Goal: Check status: Check status

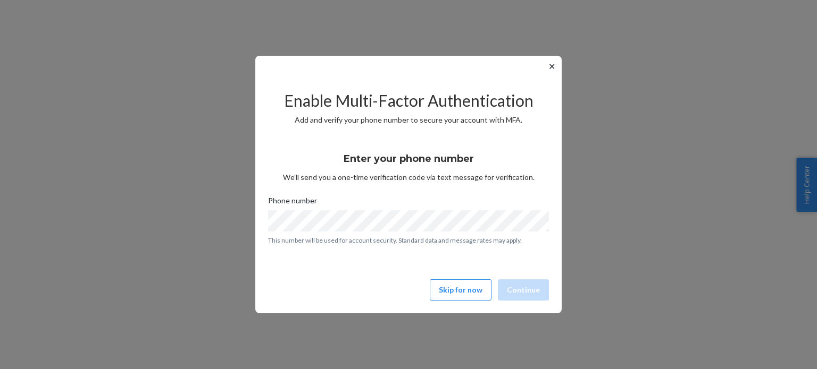
click at [551, 66] on button "✕" at bounding box center [551, 66] width 11 height 13
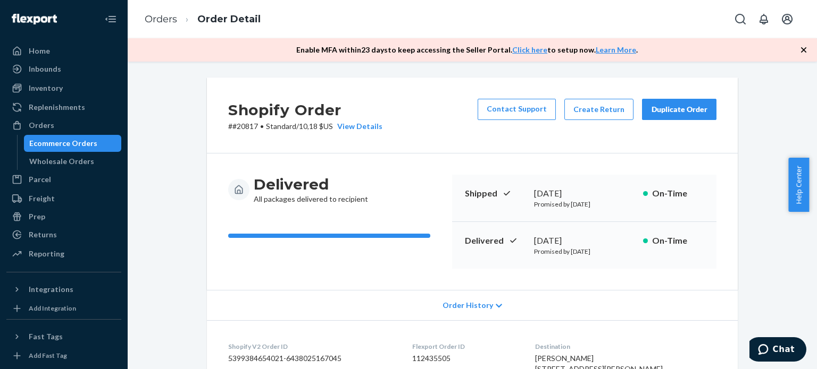
drag, startPoint x: 49, startPoint y: 122, endPoint x: 125, endPoint y: 118, distance: 76.7
click at [49, 122] on div "Orders" at bounding box center [42, 125] width 26 height 11
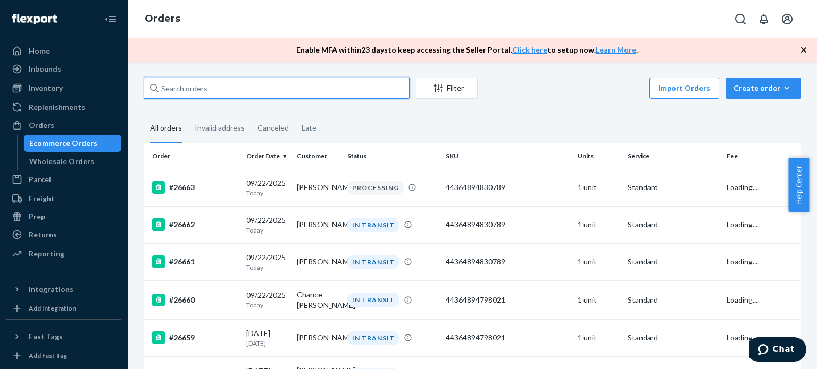
click at [231, 85] on input "text" at bounding box center [277, 88] width 266 height 21
paste input "[PERSON_NAME]"
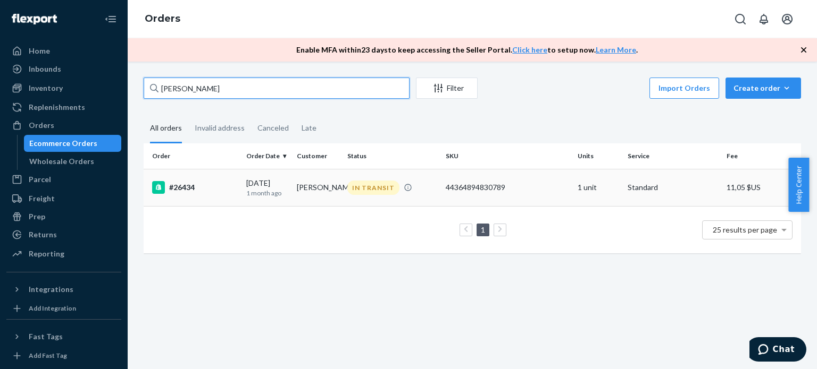
type input "[PERSON_NAME]"
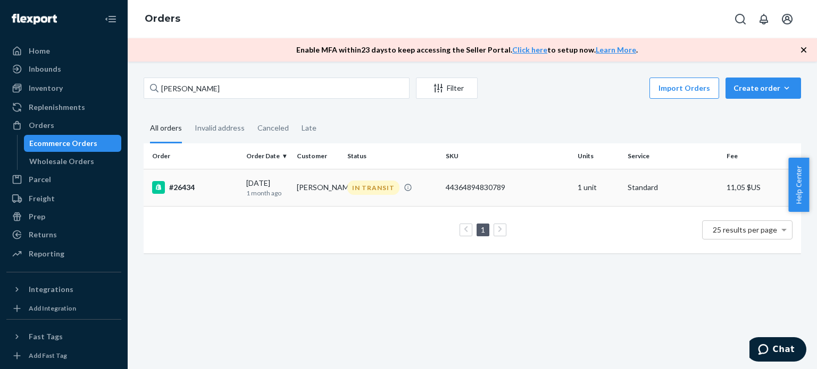
click at [538, 174] on td "44364894830789" at bounding box center [506, 187] width 131 height 37
